Goal: Task Accomplishment & Management: Manage account settings

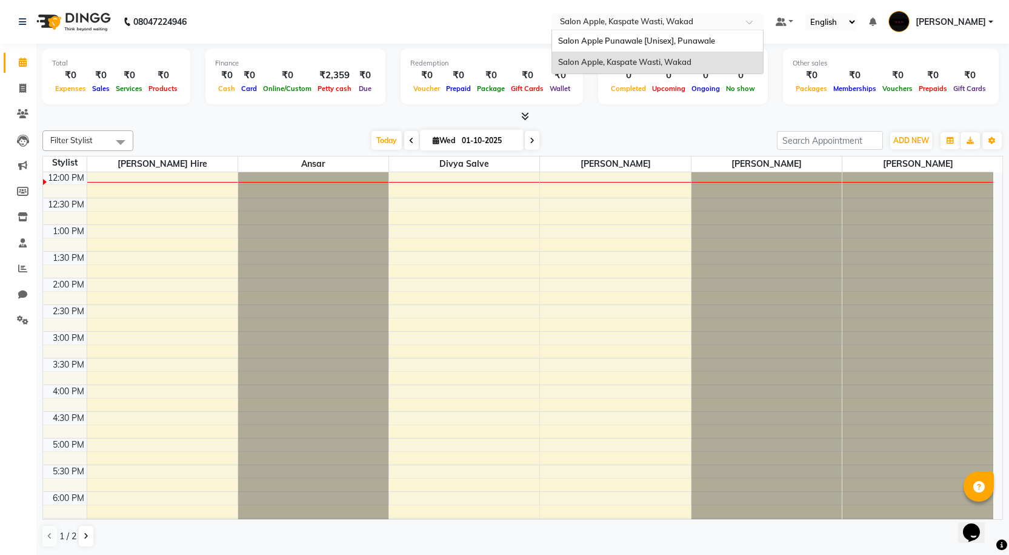
click at [673, 23] on input "text" at bounding box center [646, 23] width 176 height 12
click at [670, 38] on span "Salon Apple Punawale [Unisex], Punawale" at bounding box center [636, 41] width 157 height 10
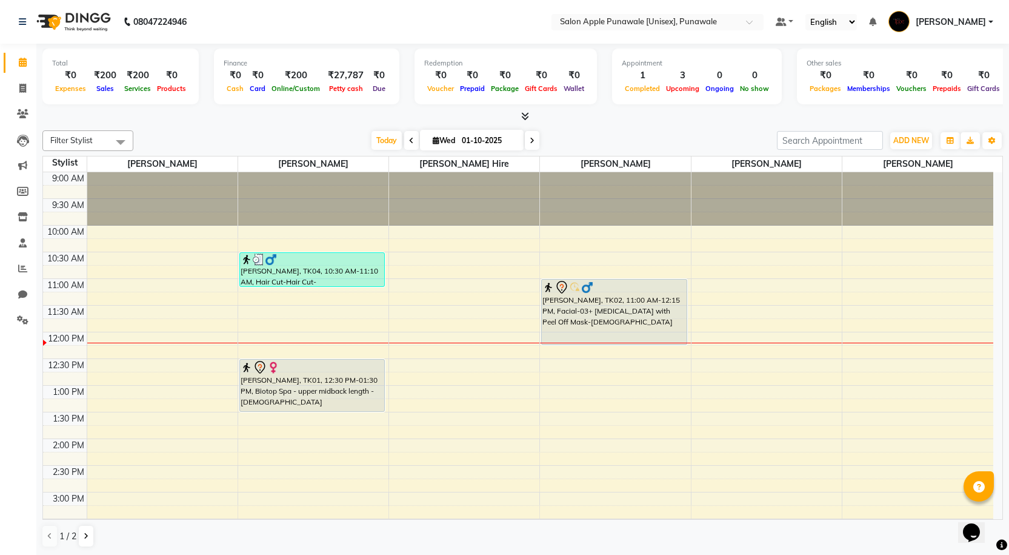
click at [540, 138] on div "Today Wed 01-10-2025" at bounding box center [455, 141] width 632 height 18
click at [476, 308] on div "9:00 AM 9:30 AM 10:00 AM 10:30 AM 11:00 AM 11:30 AM 12:00 PM 12:30 PM 1:00 PM 1…" at bounding box center [518, 545] width 951 height 746
select select "tentative"
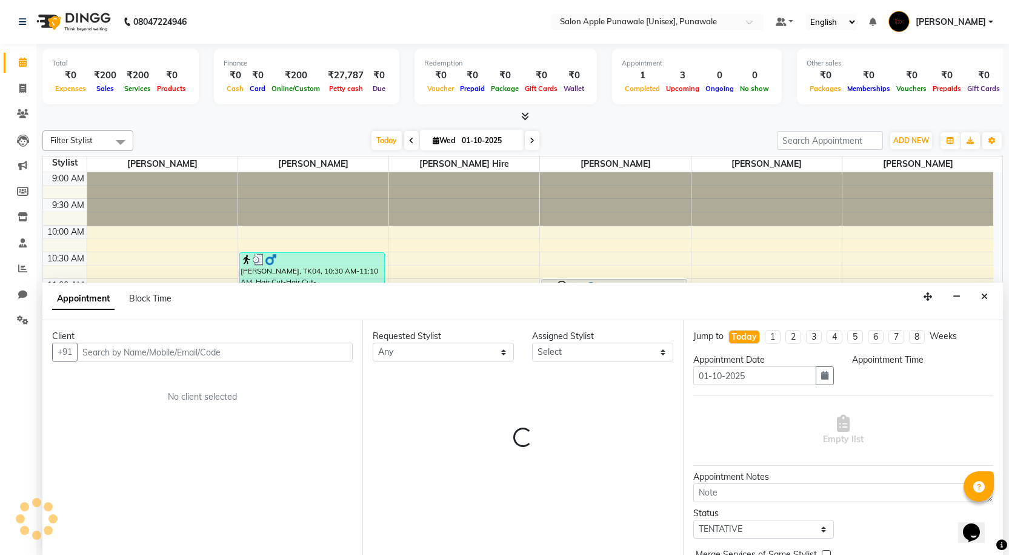
scroll to position [1, 0]
select select "690"
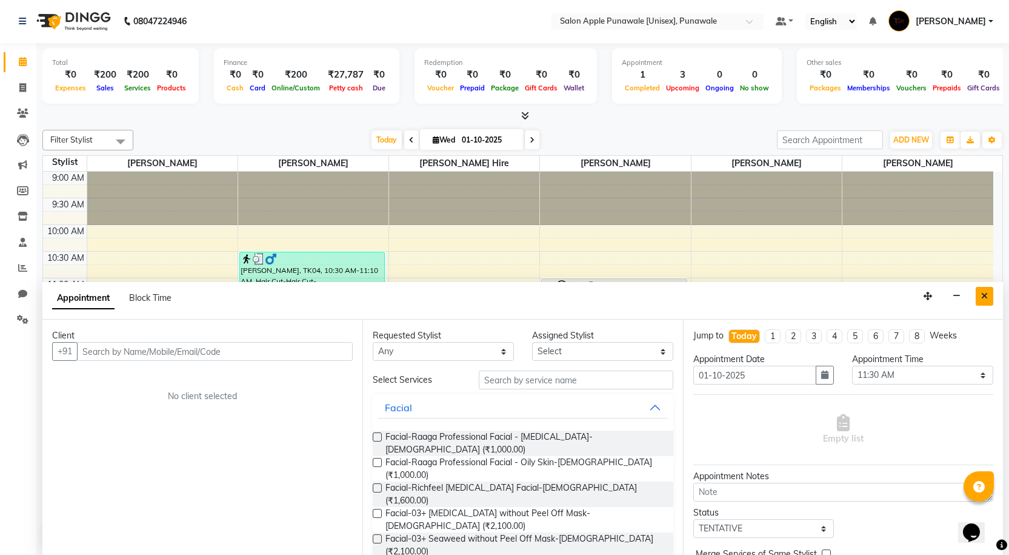
click at [985, 295] on icon "Close" at bounding box center [985, 296] width 7 height 8
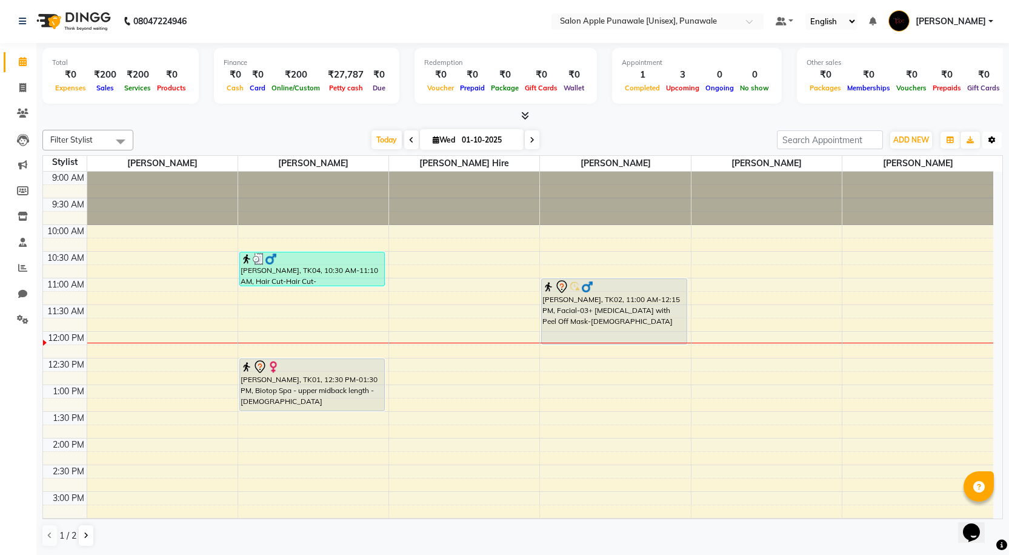
click at [986, 139] on button "Toggle Dropdown" at bounding box center [992, 140] width 19 height 17
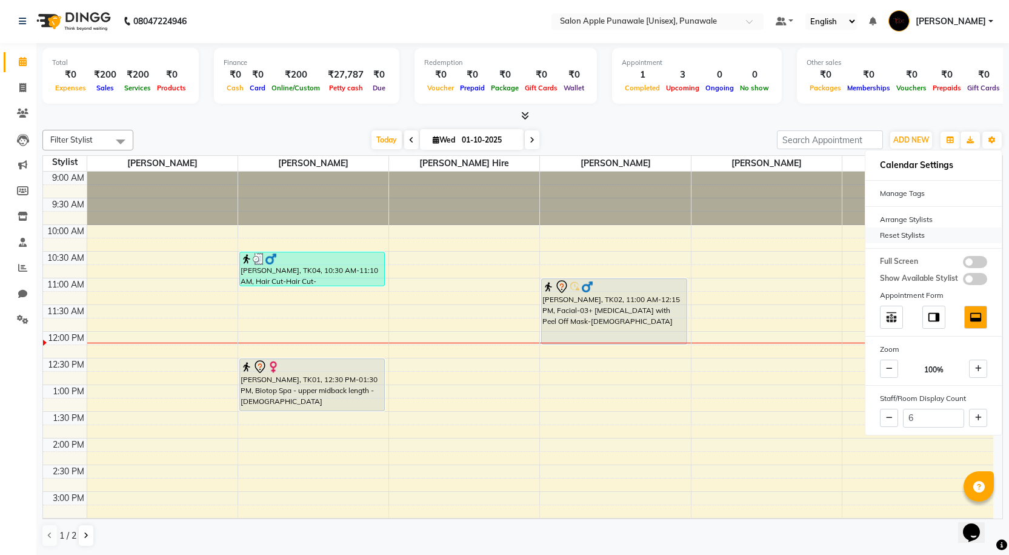
click at [922, 233] on div "Reset Stylists" at bounding box center [934, 235] width 136 height 16
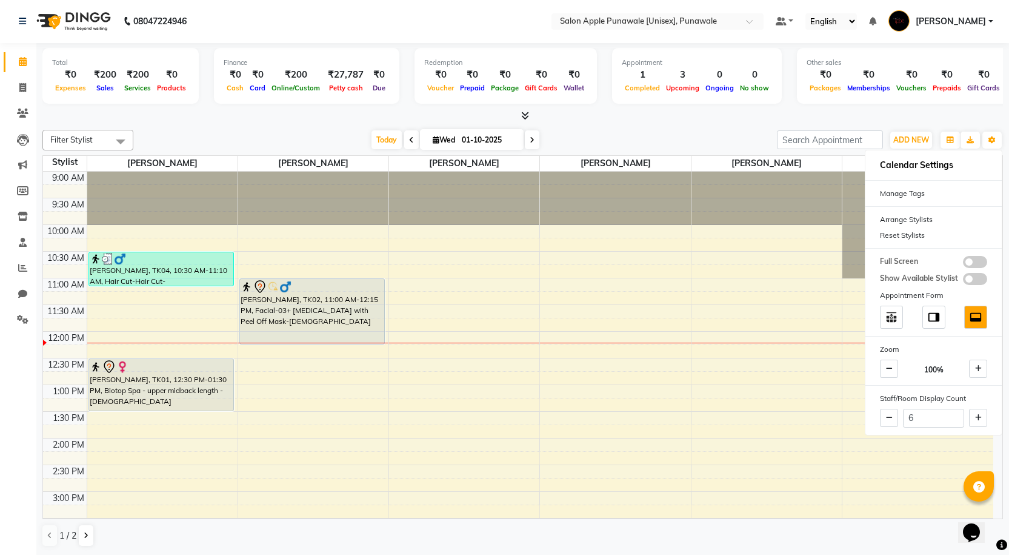
click at [582, 127] on div "Filter Stylist Select All Apurva deshmukh Avi Sonawane Pallavi Waghamare Shivan…" at bounding box center [522, 338] width 961 height 427
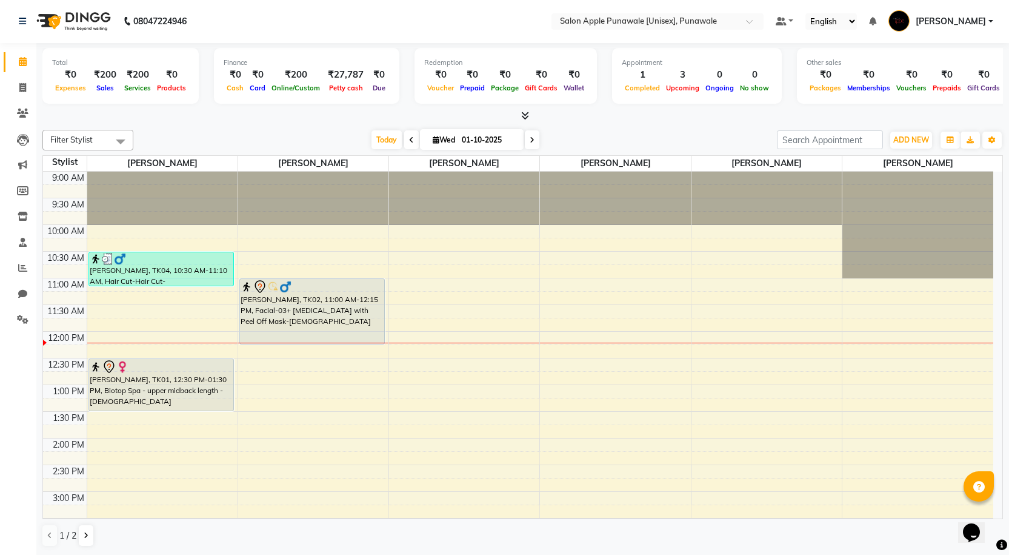
click at [531, 136] on icon at bounding box center [532, 139] width 5 height 7
type input "02-10-2025"
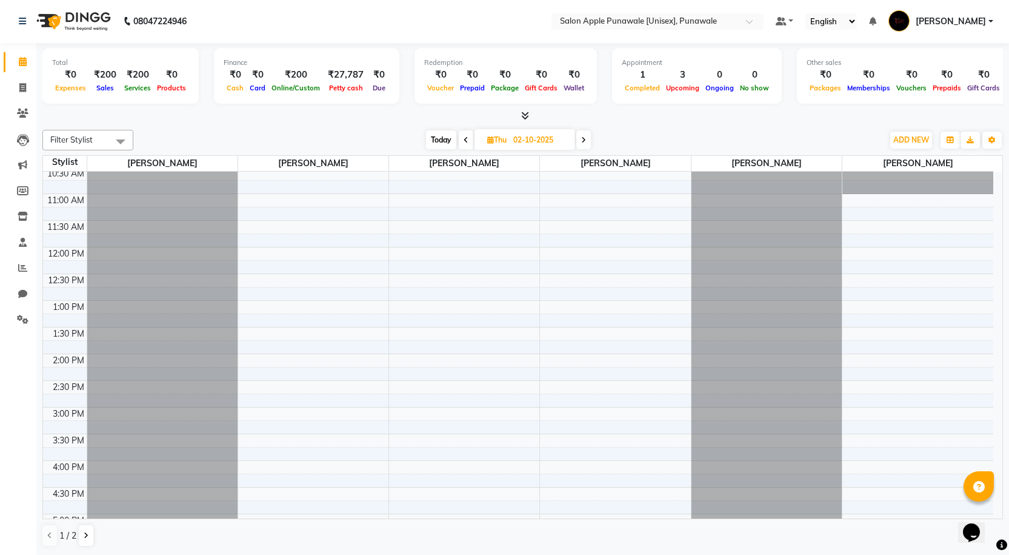
scroll to position [0, 0]
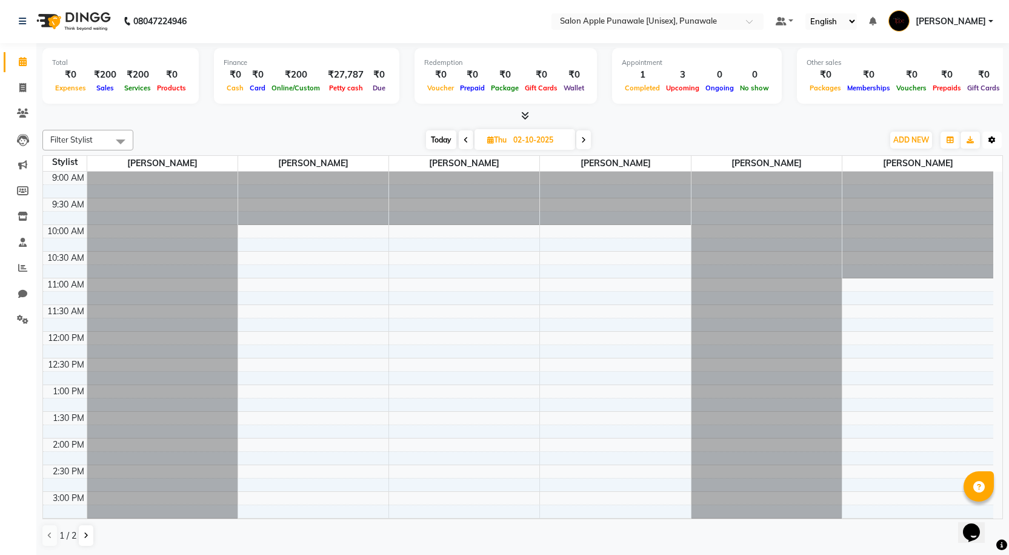
click at [997, 136] on button "Toggle Dropdown" at bounding box center [992, 140] width 19 height 17
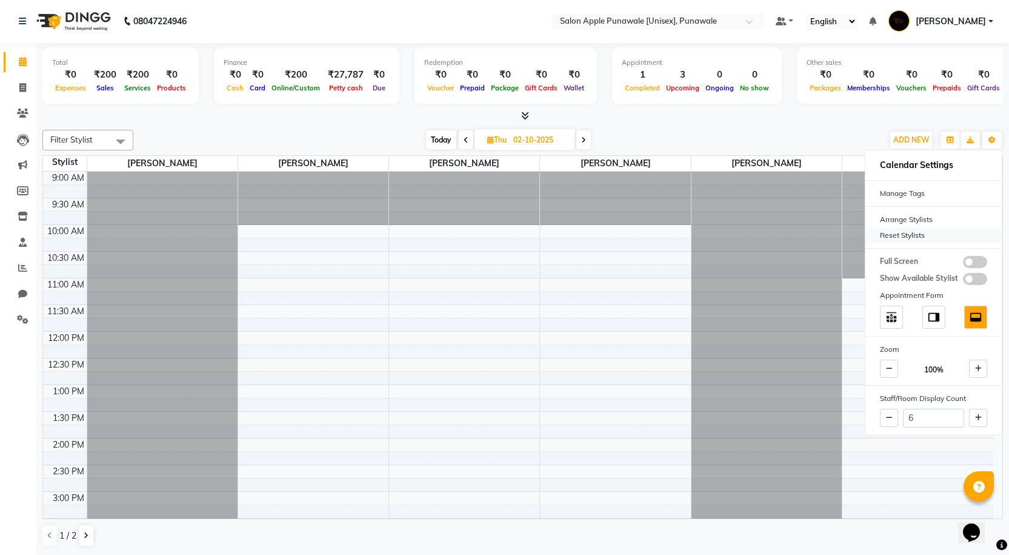
click at [908, 236] on div "Reset Stylists" at bounding box center [934, 235] width 136 height 16
click at [979, 417] on icon at bounding box center [978, 417] width 7 height 7
type input "7"
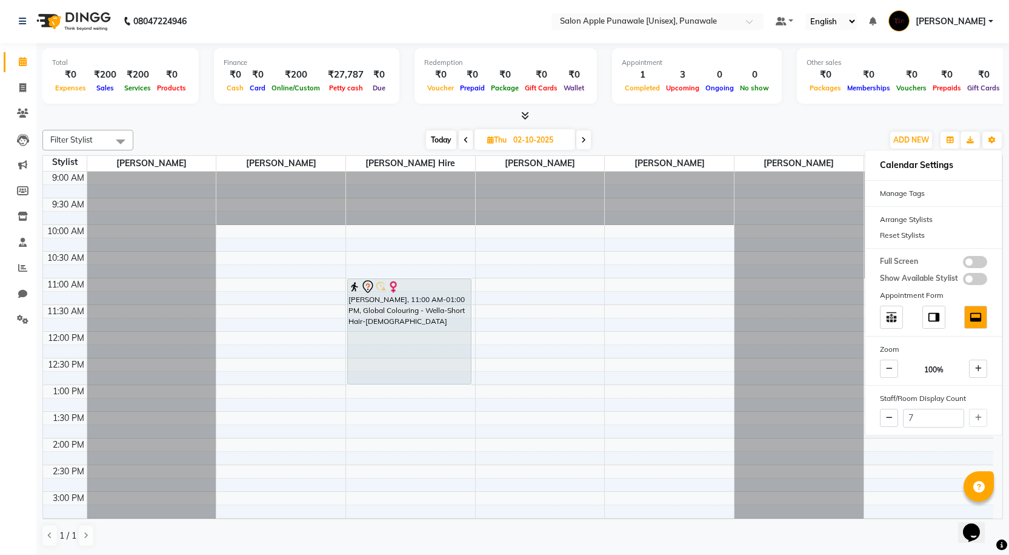
click at [673, 131] on div "Today Thu 02-10-2025" at bounding box center [508, 140] width 738 height 18
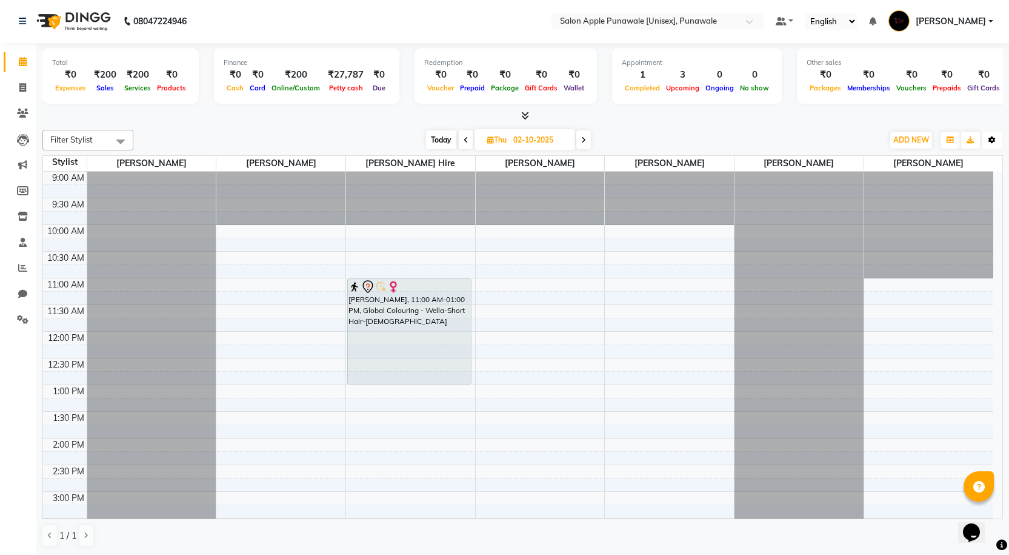
click at [997, 134] on button "Toggle Dropdown" at bounding box center [992, 140] width 19 height 17
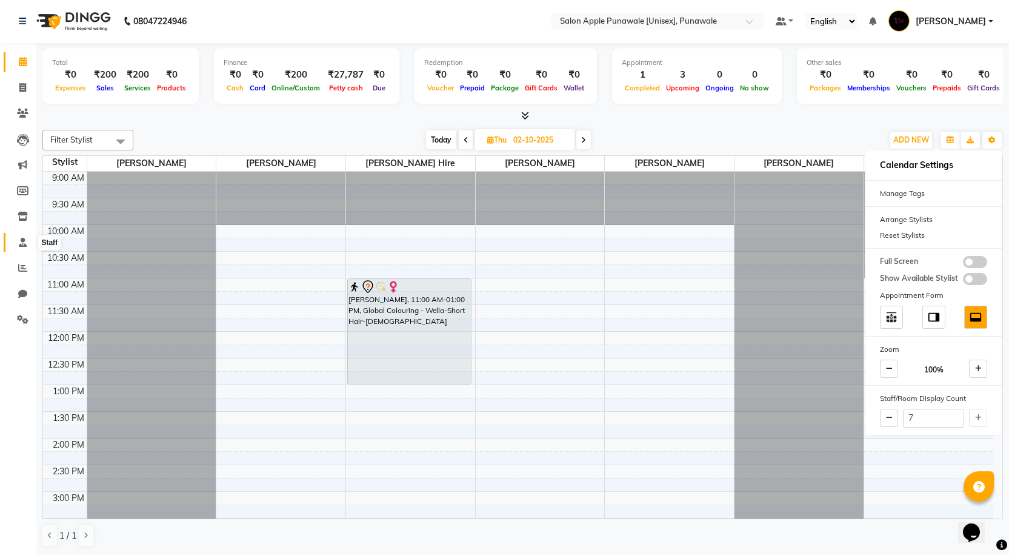
click at [22, 247] on span at bounding box center [22, 243] width 21 height 14
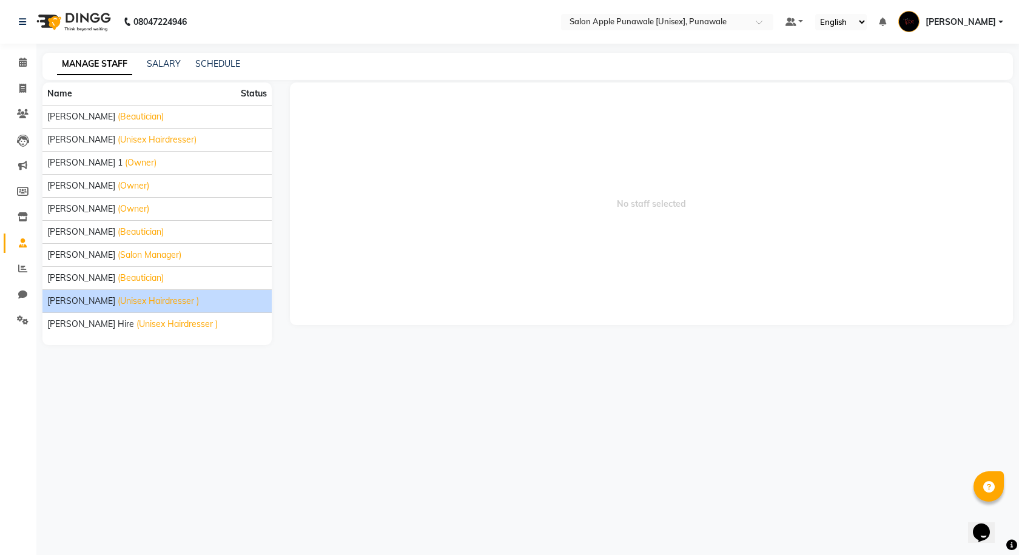
click at [78, 299] on span "Sohail Shaikh" at bounding box center [81, 301] width 68 height 13
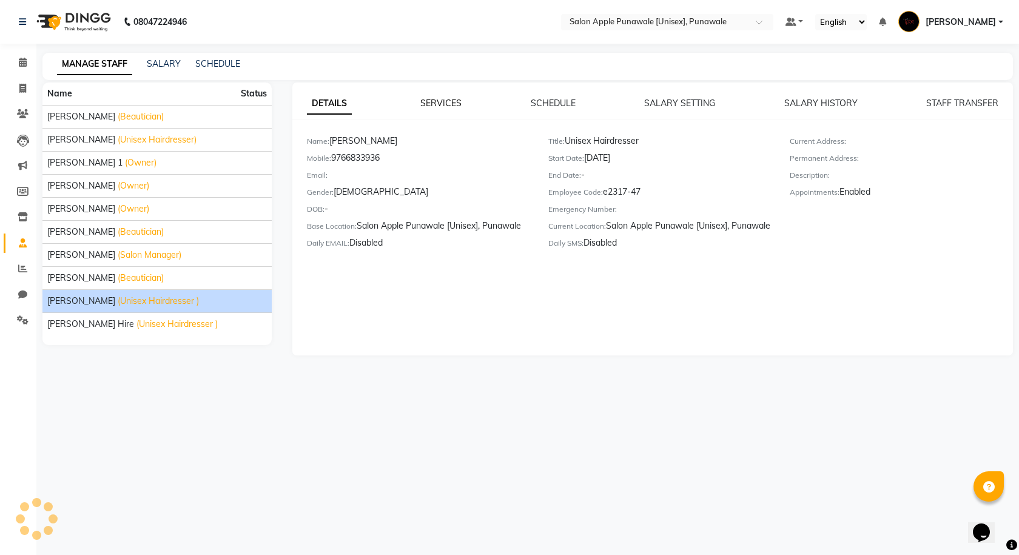
click at [453, 105] on link "SERVICES" at bounding box center [440, 103] width 41 height 11
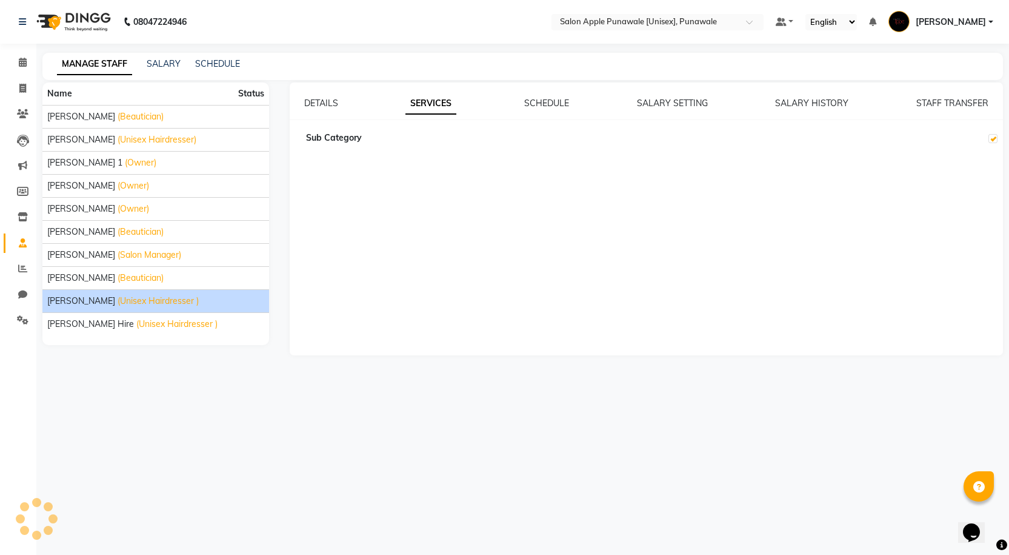
checkbox input "true"
